Goal: Information Seeking & Learning: Compare options

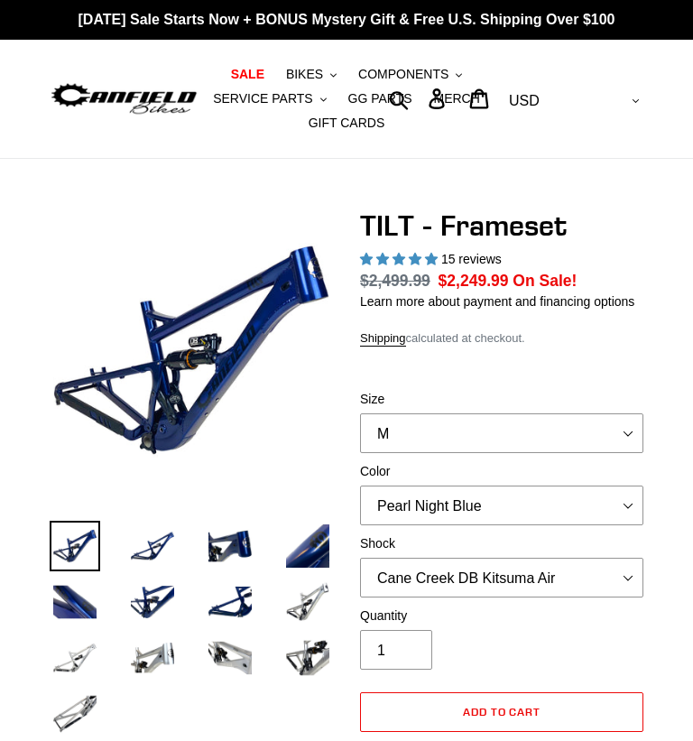
select select "highest-rating"
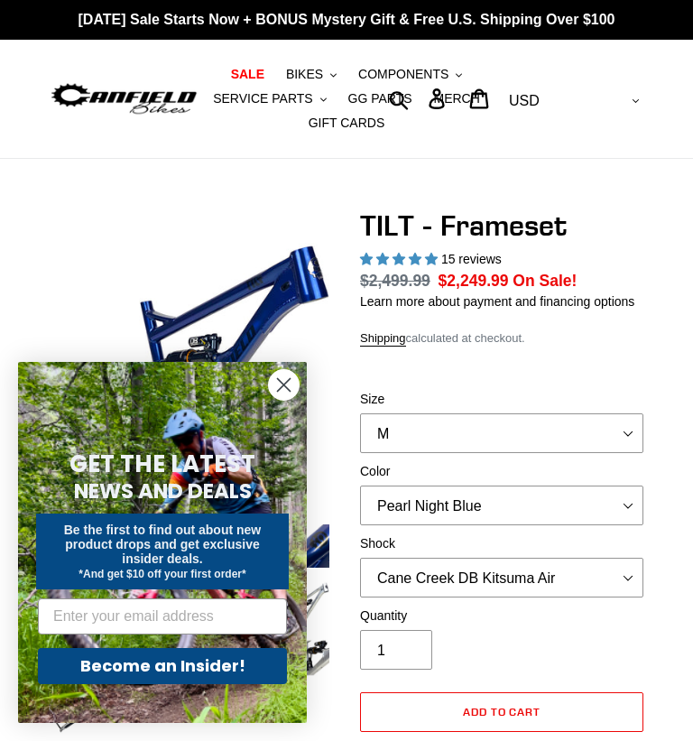
click at [276, 388] on circle "Close dialog" at bounding box center [284, 385] width 30 height 30
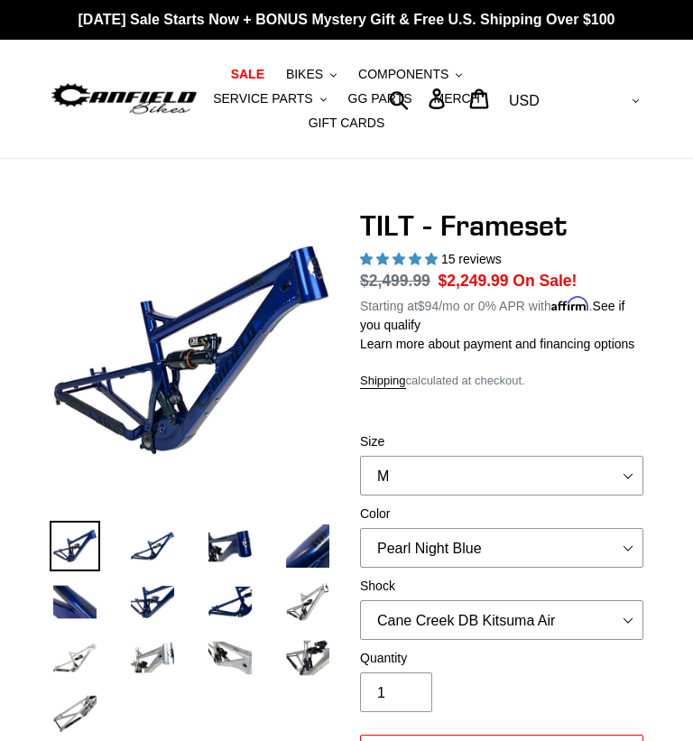
click at [233, 552] on img at bounding box center [230, 546] width 51 height 51
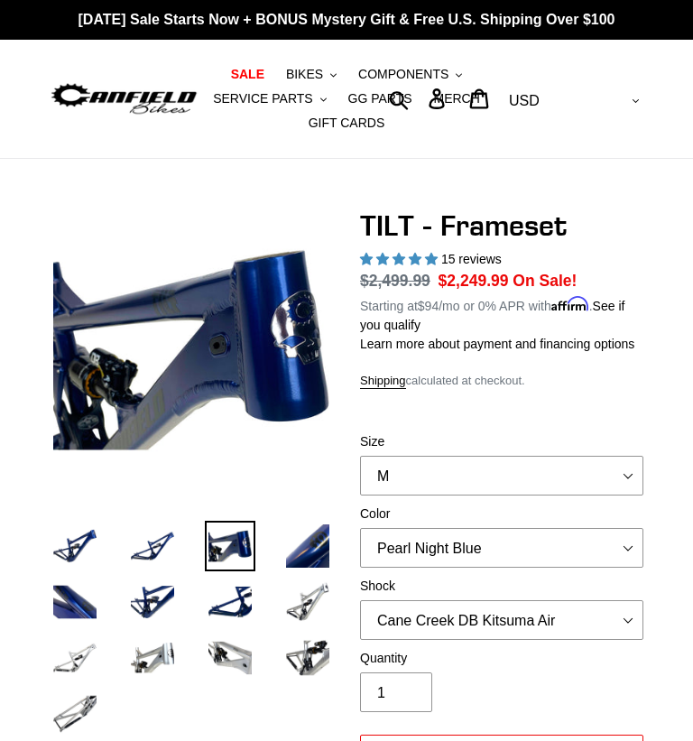
click at [310, 551] on img at bounding box center [307, 546] width 51 height 51
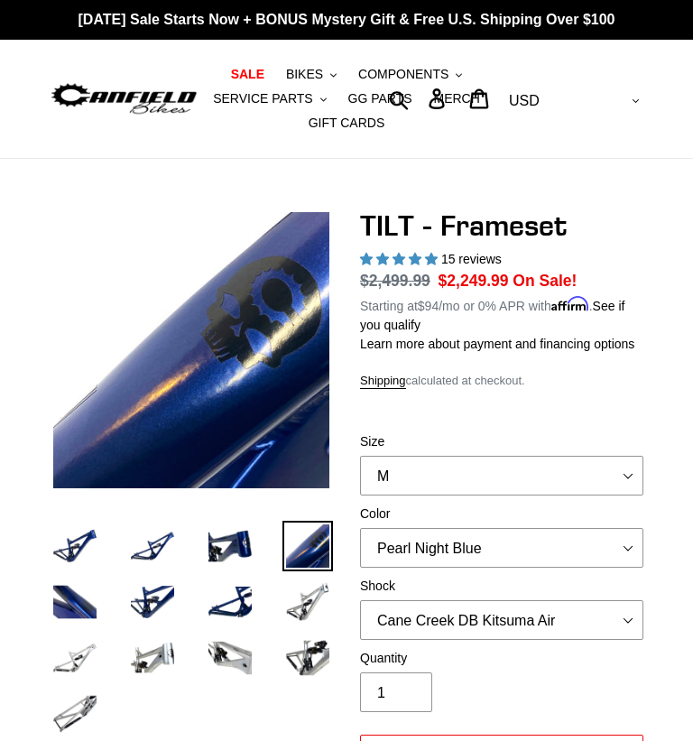
click at [155, 608] on img at bounding box center [152, 602] width 51 height 51
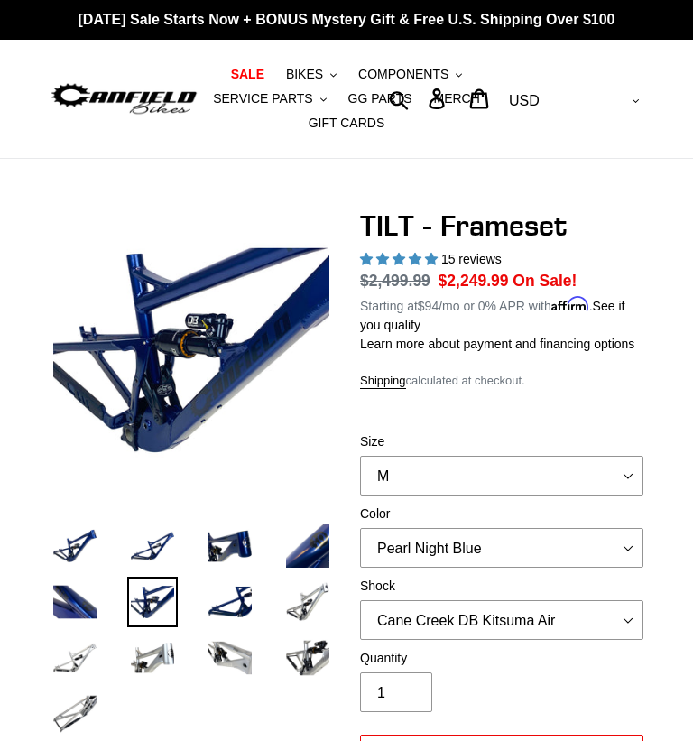
click at [237, 603] on img at bounding box center [230, 602] width 51 height 51
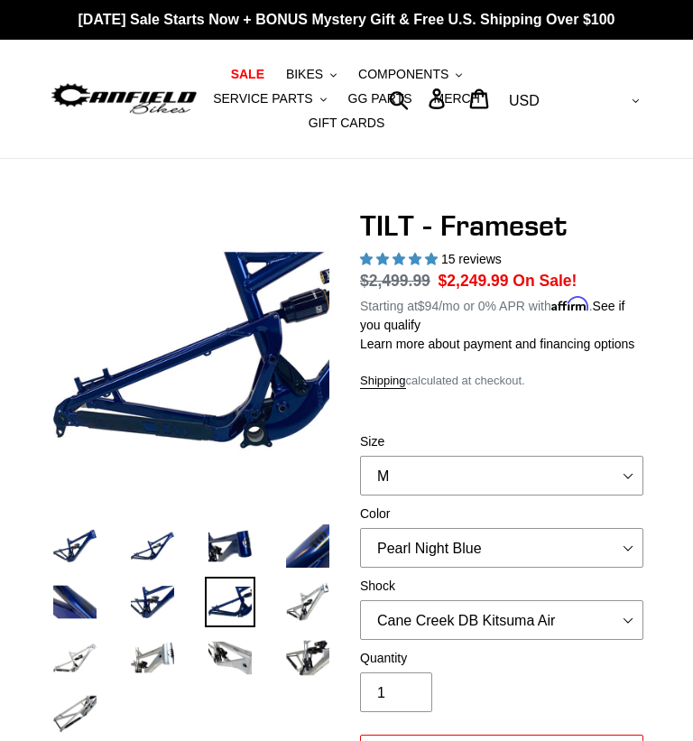
click at [307, 597] on img at bounding box center [307, 602] width 51 height 51
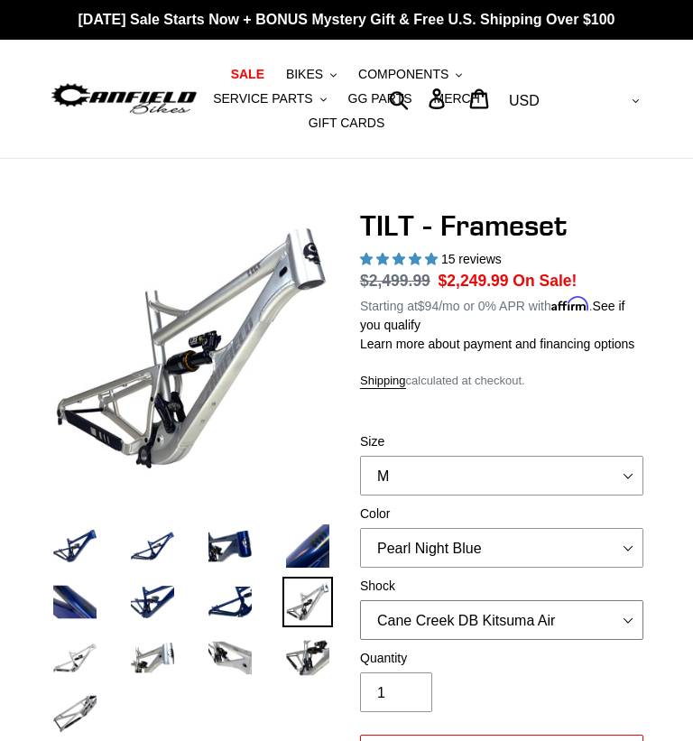
click at [627, 628] on select "No Shock Cane Creek DB Kitsuma Air RockShox Deluxe Ultimate Fox FLOAT X EXT Sto…" at bounding box center [501, 620] width 283 height 40
click at [563, 639] on select "No Shock Cane Creek DB Kitsuma Air RockShox Deluxe Ultimate Fox FLOAT X EXT Sto…" at bounding box center [501, 620] width 283 height 40
click at [431, 631] on select "No Shock Cane Creek DB Kitsuma Air RockShox Deluxe Ultimate Fox FLOAT X EXT Sto…" at bounding box center [501, 620] width 283 height 40
click at [406, 640] on select "No Shock Cane Creek DB Kitsuma Air RockShox Deluxe Ultimate Fox FLOAT X EXT Sto…" at bounding box center [501, 620] width 283 height 40
select select "Cane Creek DB Kitsuma Air"
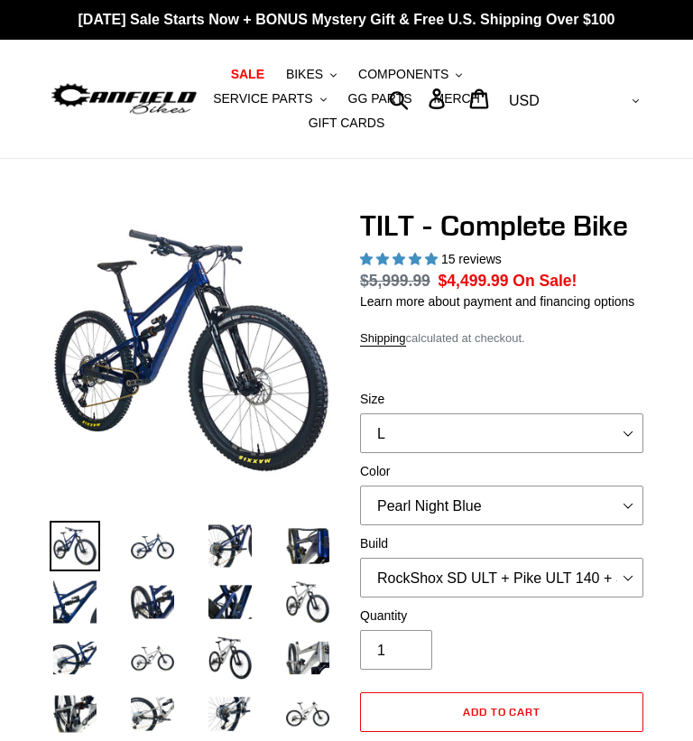
select select "highest-rating"
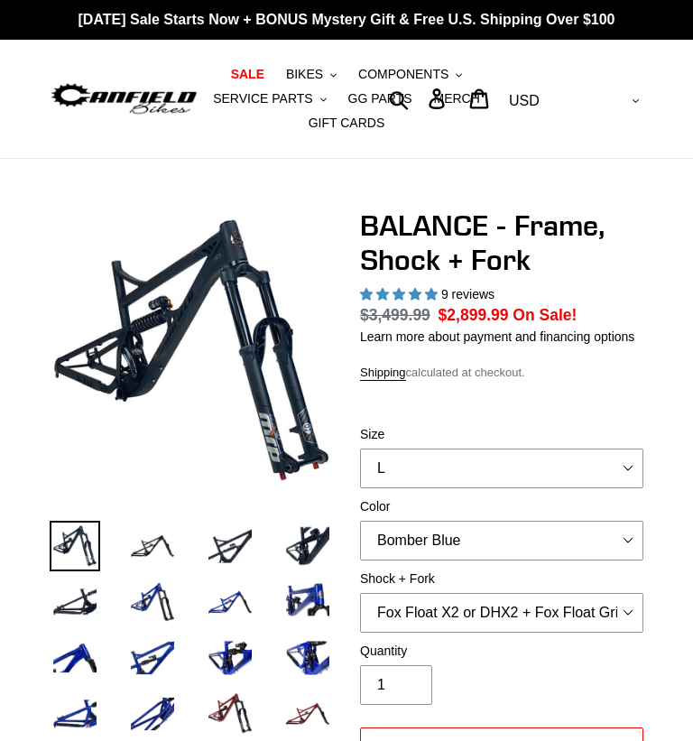
select select "highest-rating"
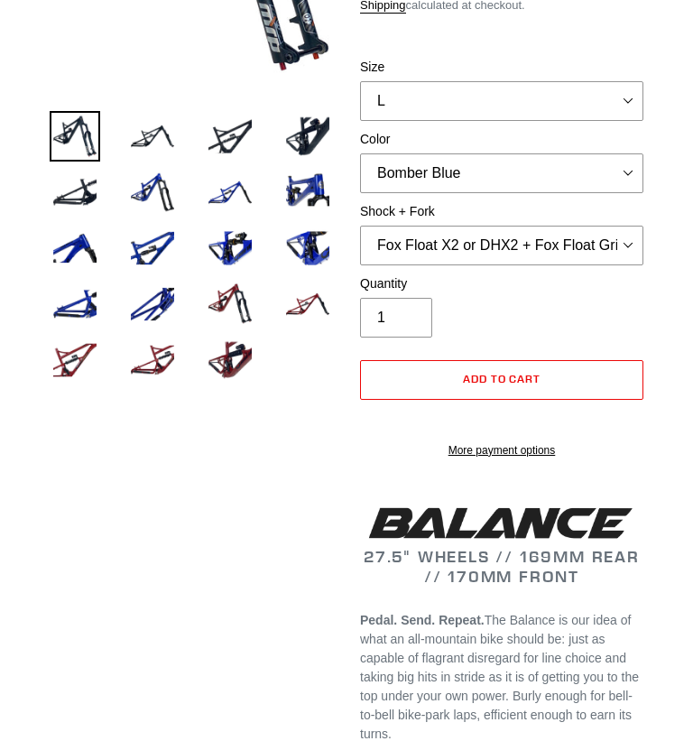
scroll to position [384, 0]
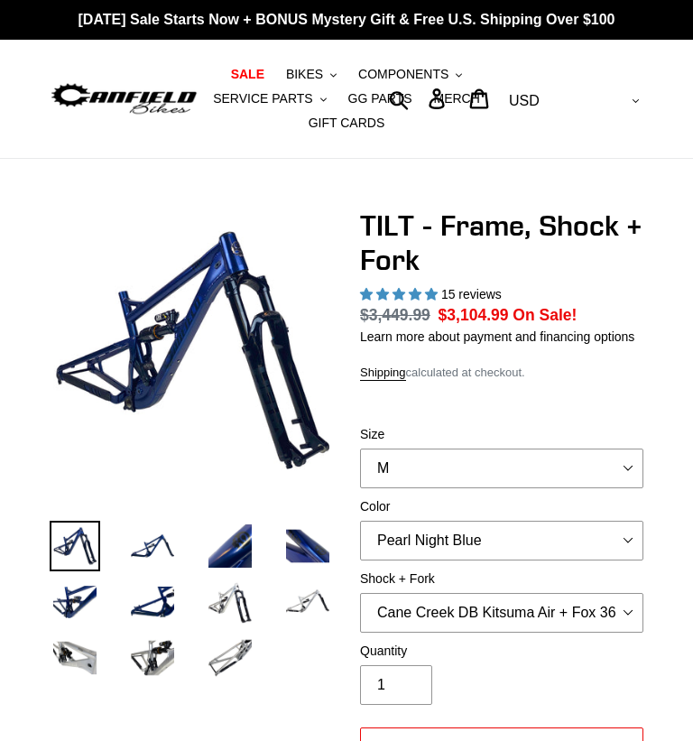
select select "highest-rating"
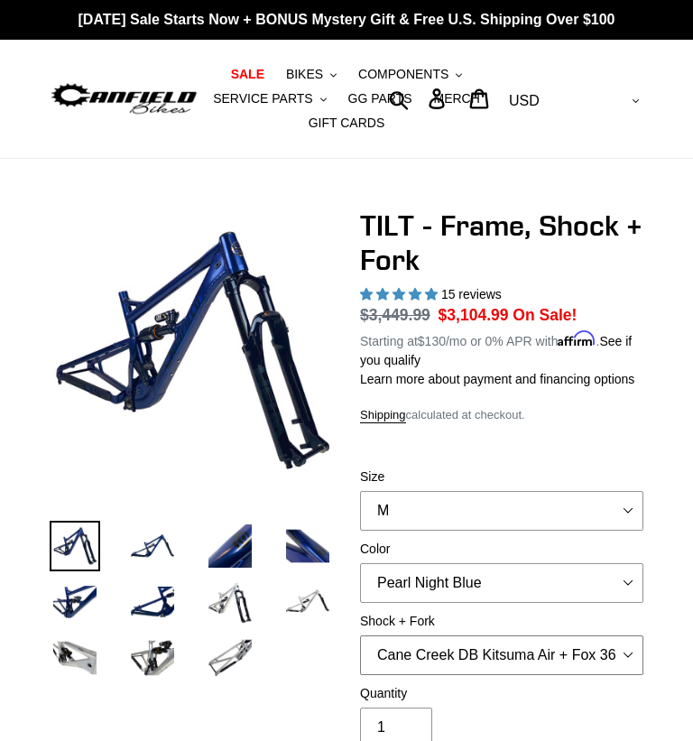
click at [489, 670] on select "Cane Creek DB Kitsuma Air + Helm MKII 140mm Cane Creek DB Kitsuma Air + Fox 36 …" at bounding box center [501, 655] width 283 height 40
select select "Fox Float X + Fox 36 Grip X Factory 150mm"
